Goal: Task Accomplishment & Management: Use online tool/utility

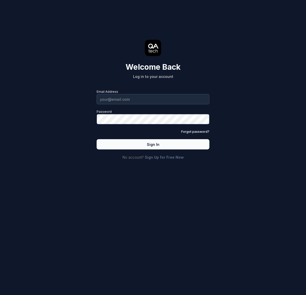
click at [132, 102] on input "Email Address" at bounding box center [153, 99] width 113 height 10
type input "[PERSON_NAME][EMAIL_ADDRESS][PERSON_NAME][DOMAIN_NAME]"
click at [158, 145] on button "Sign In" at bounding box center [153, 144] width 113 height 10
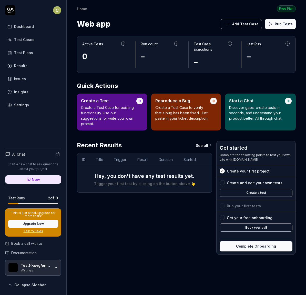
click at [15, 270] on img "button" at bounding box center [12, 267] width 9 height 9
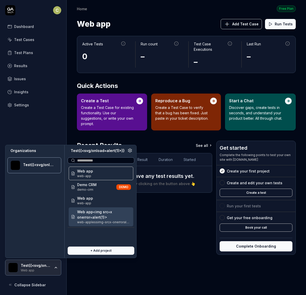
click at [271, 193] on button "Create a test" at bounding box center [256, 193] width 73 height 8
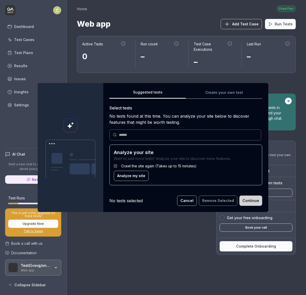
click at [159, 140] on div "Select tests No tests found at this time. You can analyze your site below to di…" at bounding box center [186, 147] width 153 height 85
click at [159, 138] on input "text" at bounding box center [188, 134] width 139 height 5
click at [159, 138] on div at bounding box center [186, 135] width 152 height 11
click at [150, 141] on div "Select tests No tests found at this time. You can analyze your site below to di…" at bounding box center [186, 147] width 153 height 85
click at [144, 134] on input "text" at bounding box center [188, 134] width 139 height 5
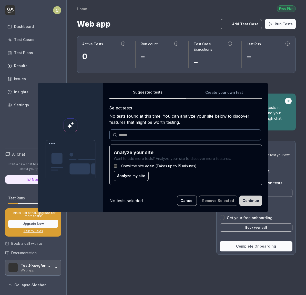
click at [143, 135] on input "text" at bounding box center [188, 134] width 139 height 5
type input "****"
click at [137, 201] on div "No tests selected" at bounding box center [126, 201] width 33 height 6
click at [190, 202] on button "Cancel" at bounding box center [187, 201] width 20 height 10
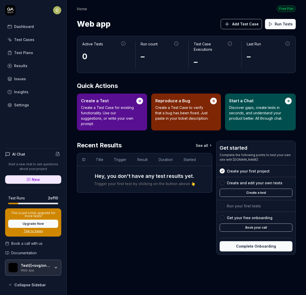
click at [256, 229] on button "Book your call" at bounding box center [256, 228] width 73 height 8
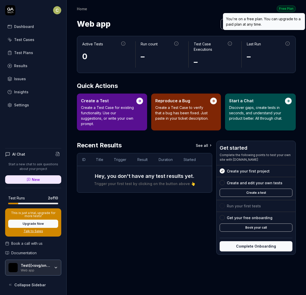
click at [284, 8] on div "Free Plan" at bounding box center [286, 8] width 19 height 7
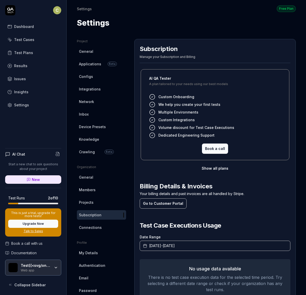
scroll to position [20, 0]
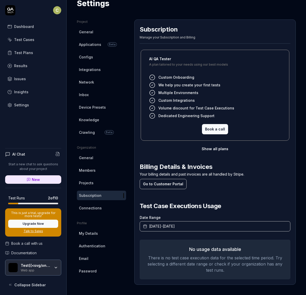
click at [203, 249] on h3 "No usage data available" at bounding box center [215, 249] width 139 height 7
click at [165, 227] on span "[DATE] - [DATE]" at bounding box center [162, 226] width 26 height 5
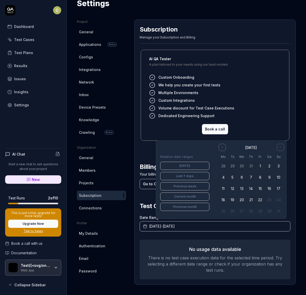
click at [243, 176] on button "6" at bounding box center [241, 177] width 9 height 9
click at [86, 57] on span "Configs" at bounding box center [86, 56] width 14 height 5
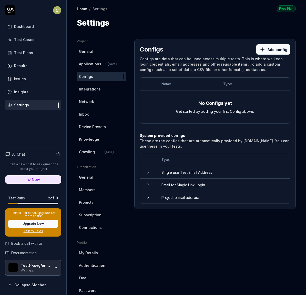
click at [264, 52] on button "Add config" at bounding box center [274, 49] width 34 height 10
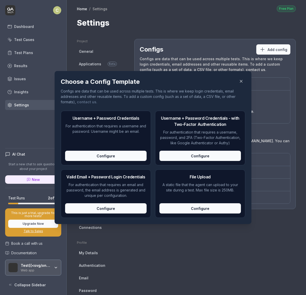
click at [208, 211] on div "Configure" at bounding box center [201, 209] width 82 height 10
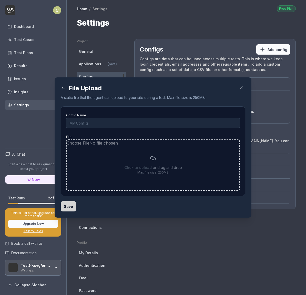
click at [151, 160] on input "file" at bounding box center [153, 165] width 173 height 50
type input "**********"
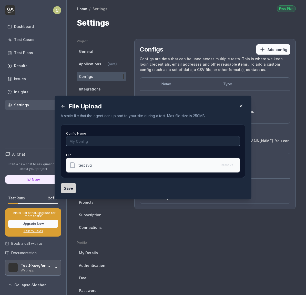
click at [84, 141] on input "Config Name" at bounding box center [153, 141] width 174 height 10
type input "TEst"
click at [66, 187] on button "Save" at bounding box center [68, 188] width 15 height 10
